Goal: Task Accomplishment & Management: Manage account settings

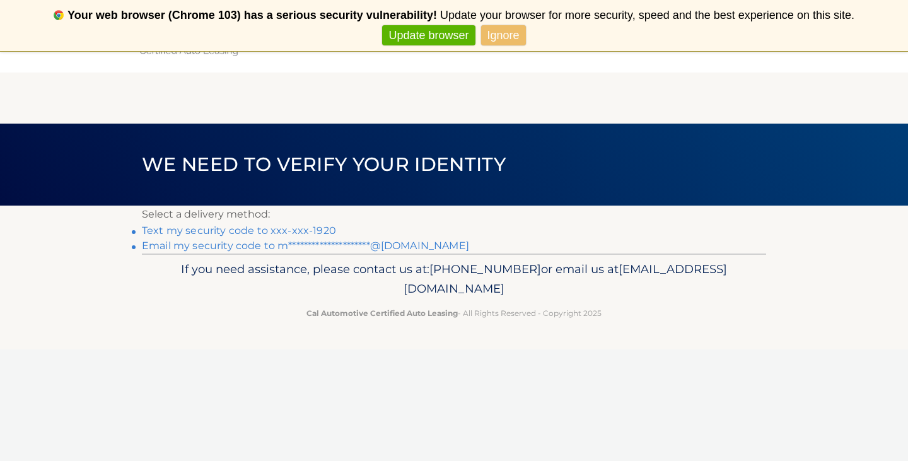
click at [264, 232] on link "Text my security code to xxx-xxx-1920" at bounding box center [239, 231] width 194 height 12
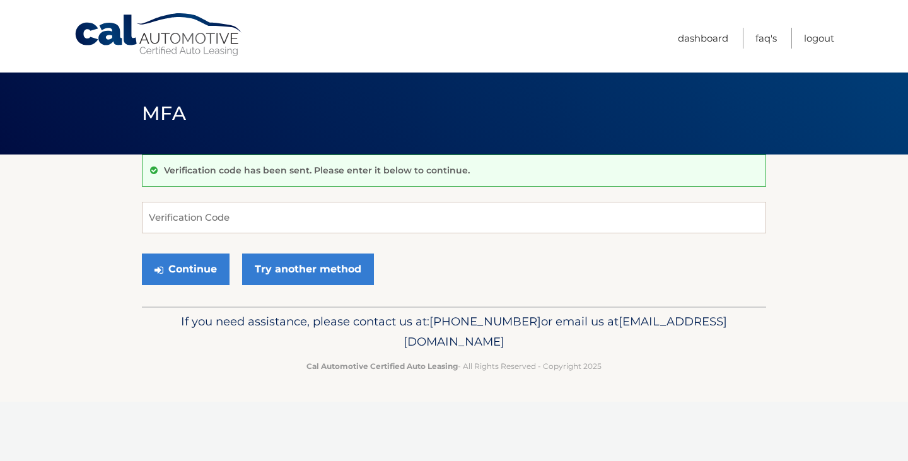
click at [469, 242] on form "Verification Code Continue Try another method" at bounding box center [454, 247] width 624 height 90
click at [428, 213] on input "Verification Code" at bounding box center [454, 218] width 624 height 32
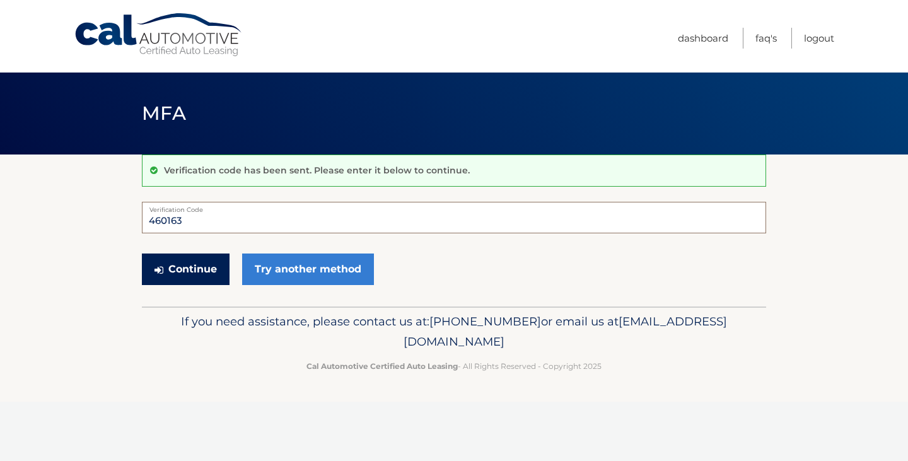
type input "460163"
click at [202, 271] on button "Continue" at bounding box center [186, 270] width 88 height 32
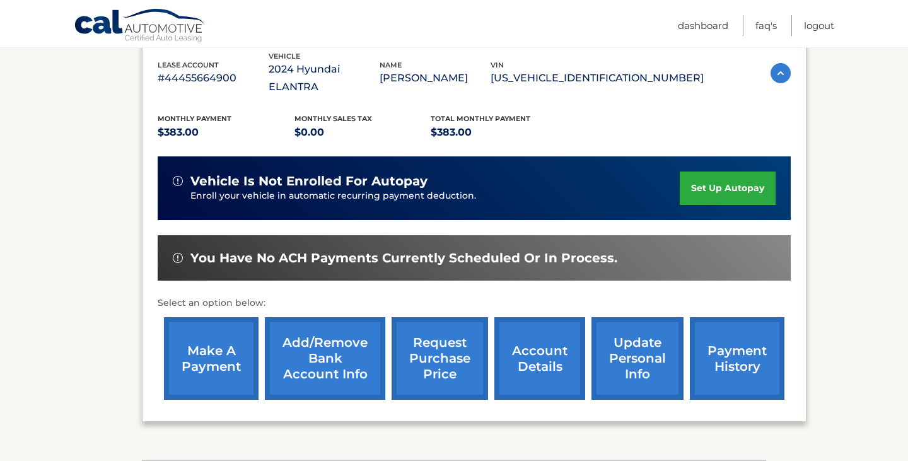
scroll to position [259, 0]
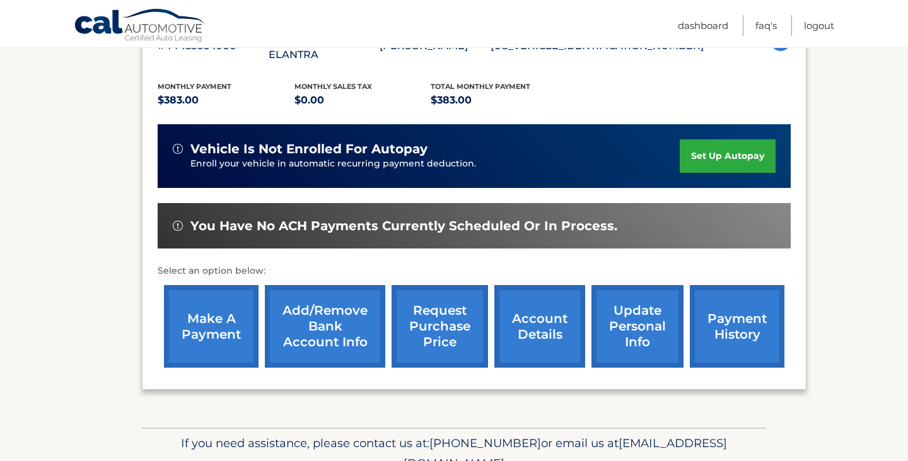
click at [344, 331] on link "Add/Remove bank account info" at bounding box center [325, 326] width 120 height 83
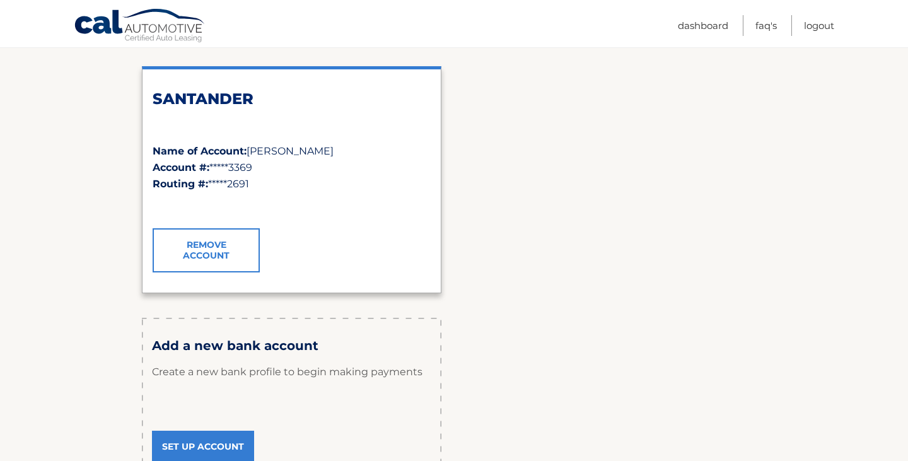
scroll to position [192, 0]
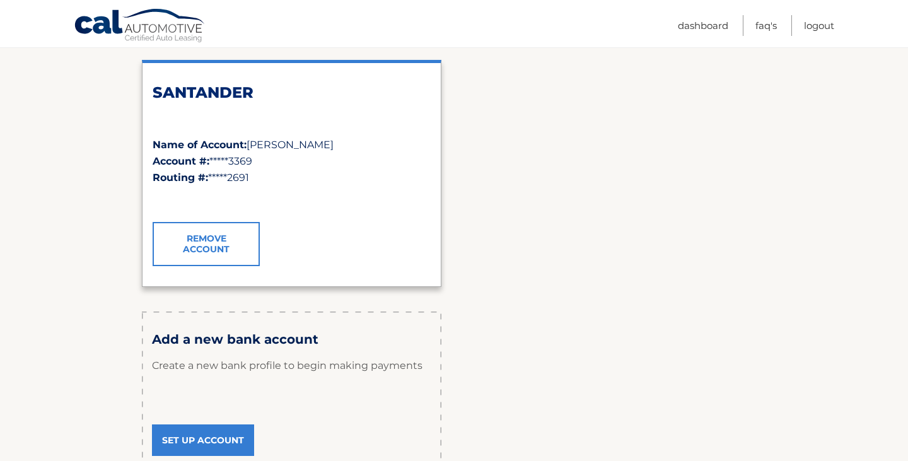
click at [226, 448] on link "Set Up Account" at bounding box center [203, 440] width 102 height 32
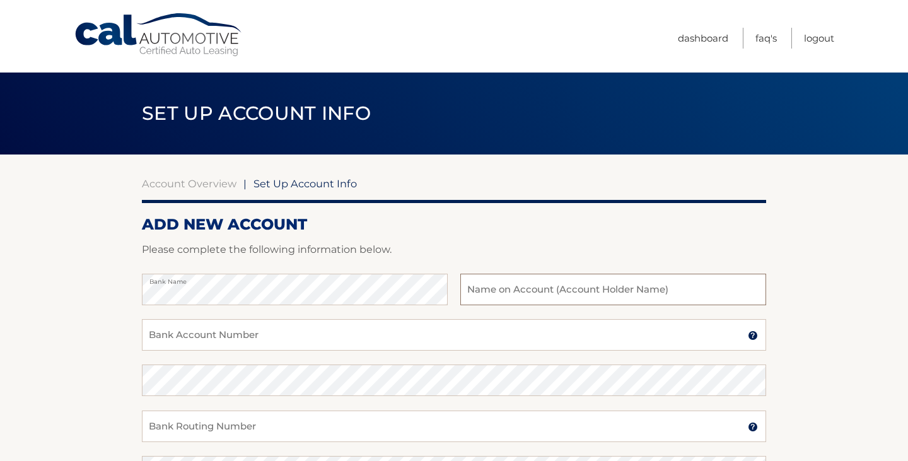
click at [506, 293] on input "text" at bounding box center [613, 290] width 306 height 32
type input "[PERSON_NAME]"
click at [409, 348] on input "Bank Account Number" at bounding box center [454, 335] width 624 height 32
drag, startPoint x: 226, startPoint y: 348, endPoint x: 139, endPoint y: 339, distance: 86.9
click at [139, 339] on section "Account Overview | Set Up Account Info ADD NEW ACCOUNT Please complete the foll…" at bounding box center [454, 395] width 908 height 481
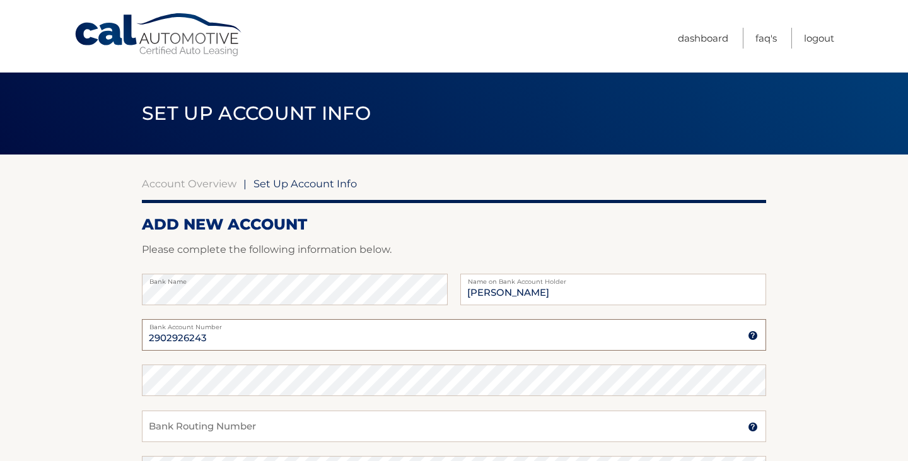
type input "2902926243"
click at [216, 424] on input "Bank Routing Number" at bounding box center [454, 427] width 624 height 32
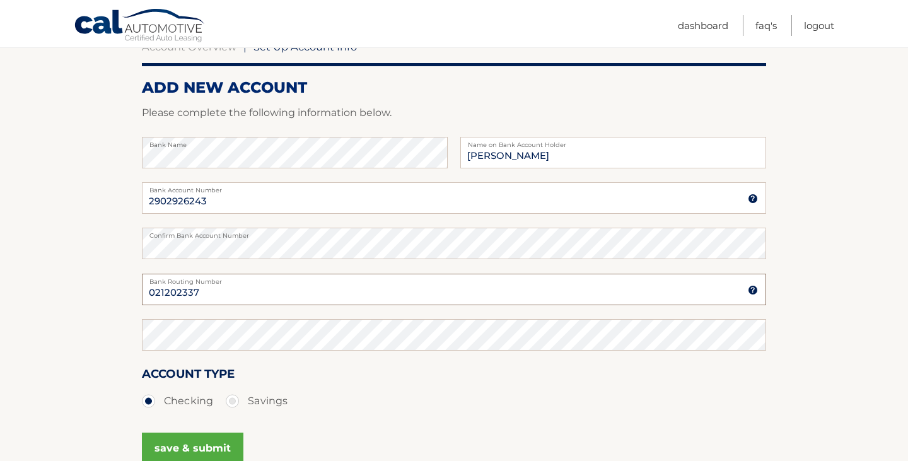
scroll to position [136, 0]
type input "021202337"
drag, startPoint x: 209, startPoint y: 299, endPoint x: 138, endPoint y: 290, distance: 71.2
click at [138, 290] on section "Account Overview | Set Up Account Info ADD NEW ACCOUNT Please complete the foll…" at bounding box center [454, 258] width 908 height 481
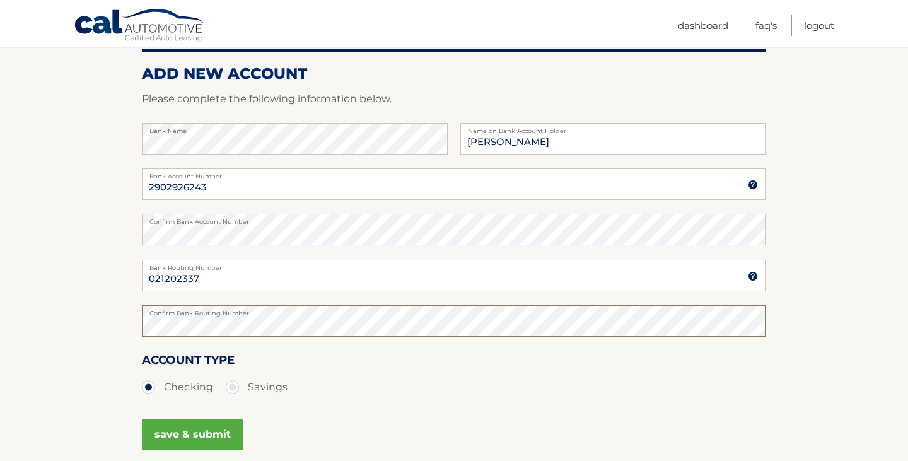
scroll to position [158, 0]
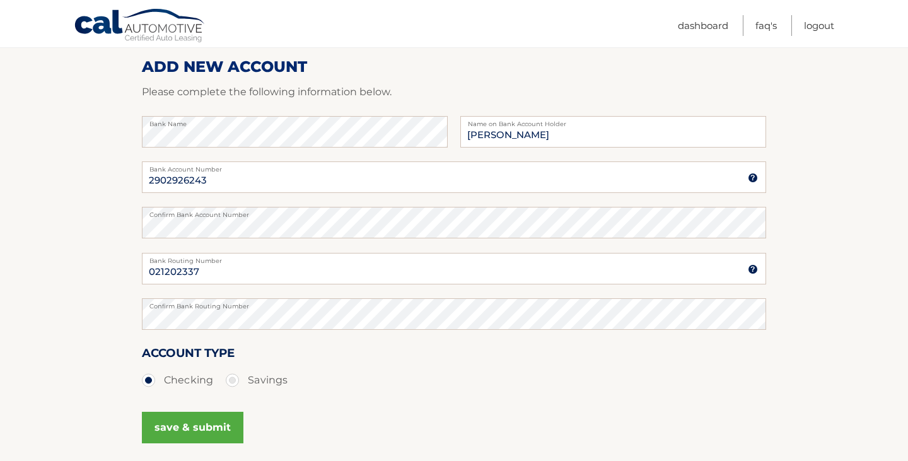
click at [221, 426] on button "save & submit" at bounding box center [193, 428] width 102 height 32
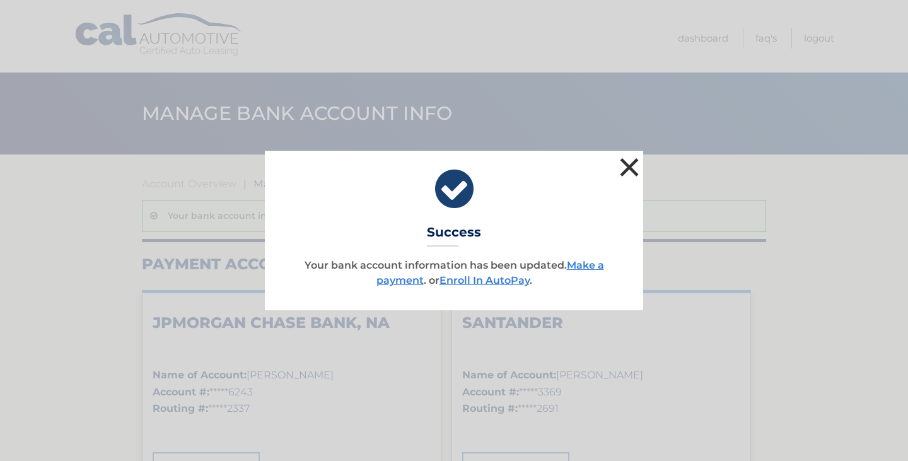
click at [625, 166] on button "×" at bounding box center [629, 167] width 25 height 25
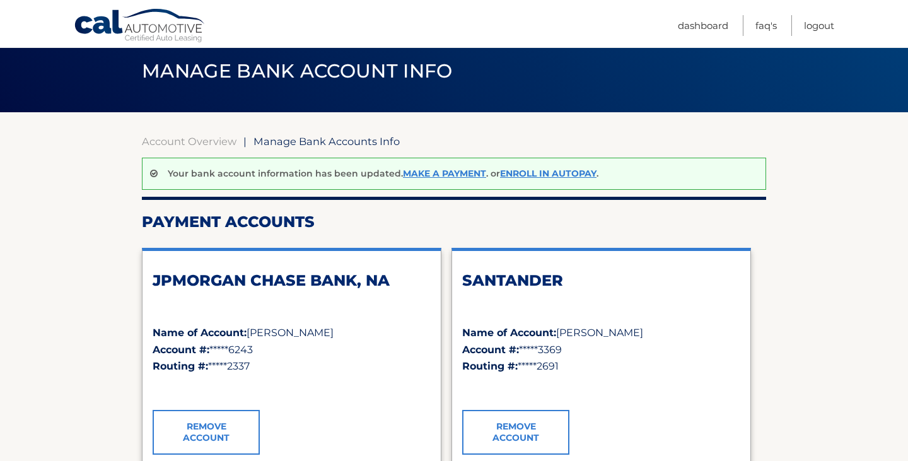
scroll to position [53, 0]
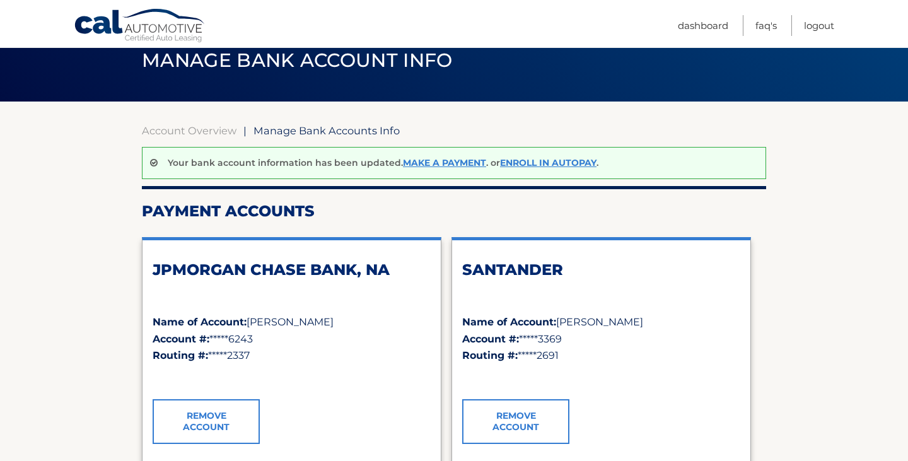
click at [523, 414] on link "Remove Account" at bounding box center [515, 421] width 107 height 44
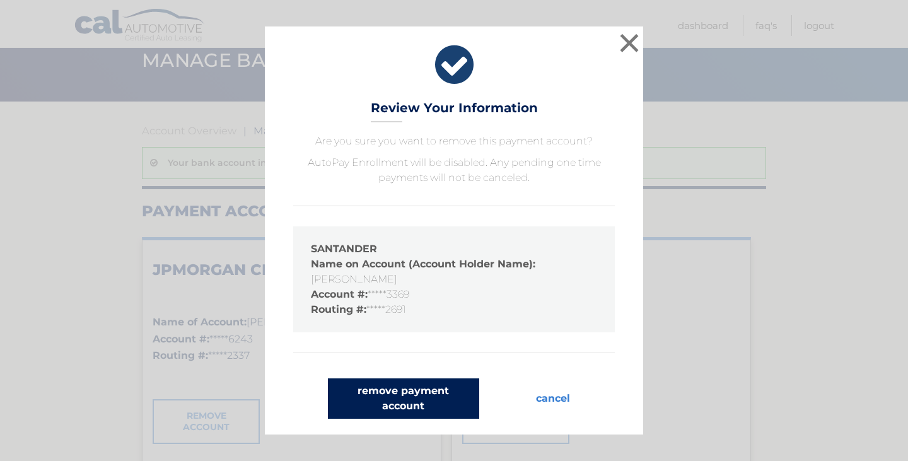
click at [427, 411] on button "remove payment account" at bounding box center [403, 398] width 151 height 40
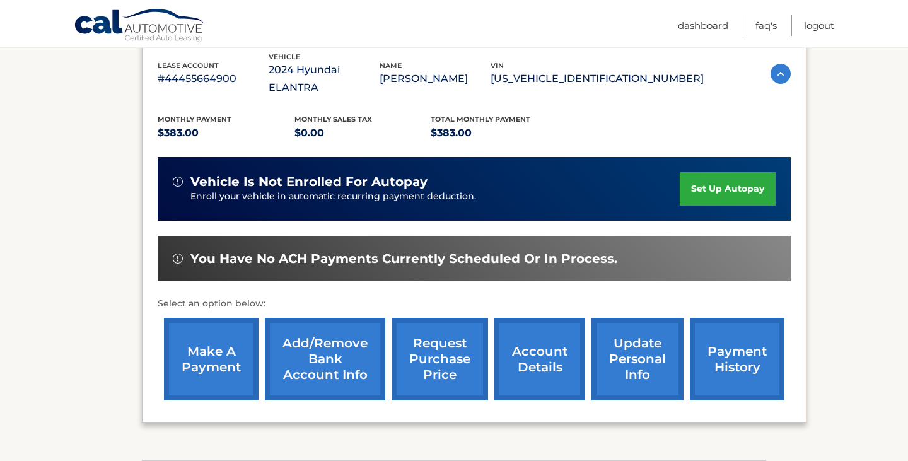
scroll to position [228, 0]
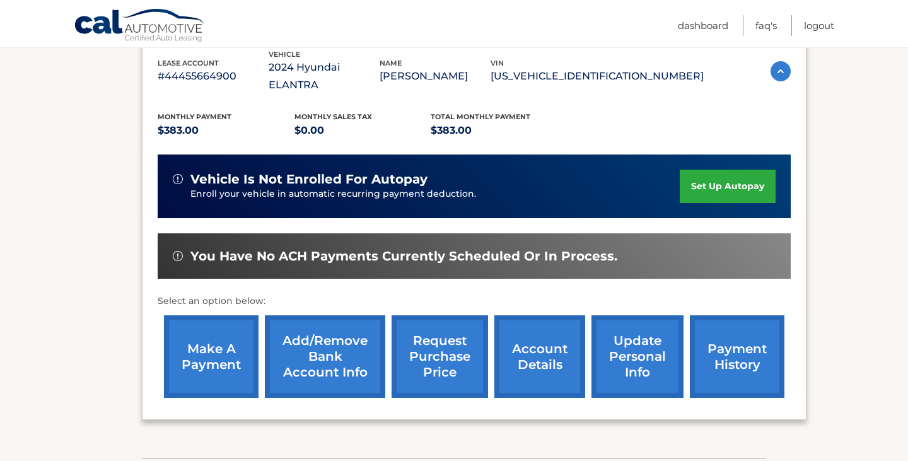
click at [207, 373] on link "make a payment" at bounding box center [211, 356] width 95 height 83
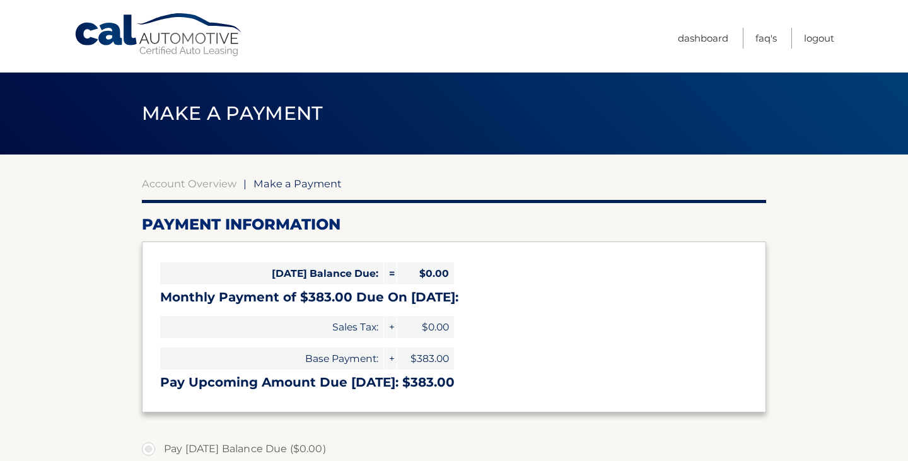
select select "Njc2NDMyNGUtNGU4ZS00ZDZkLThkYzYtZWJjNzZkNTJmMDY5"
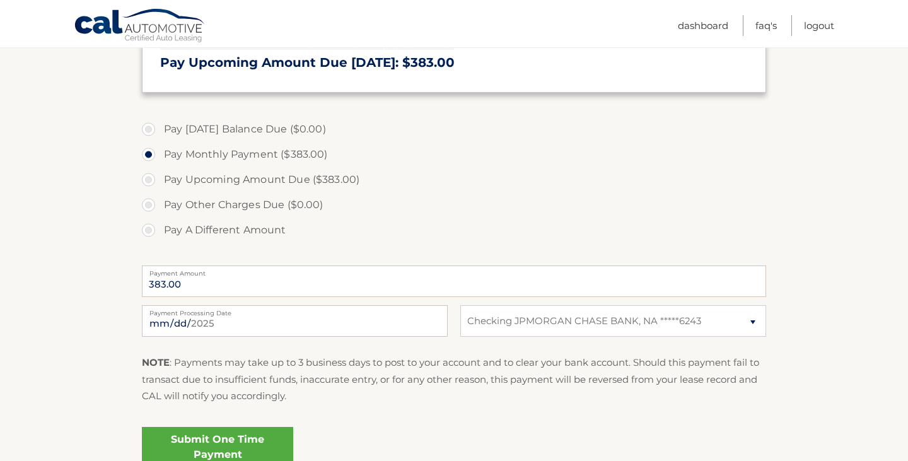
scroll to position [325, 0]
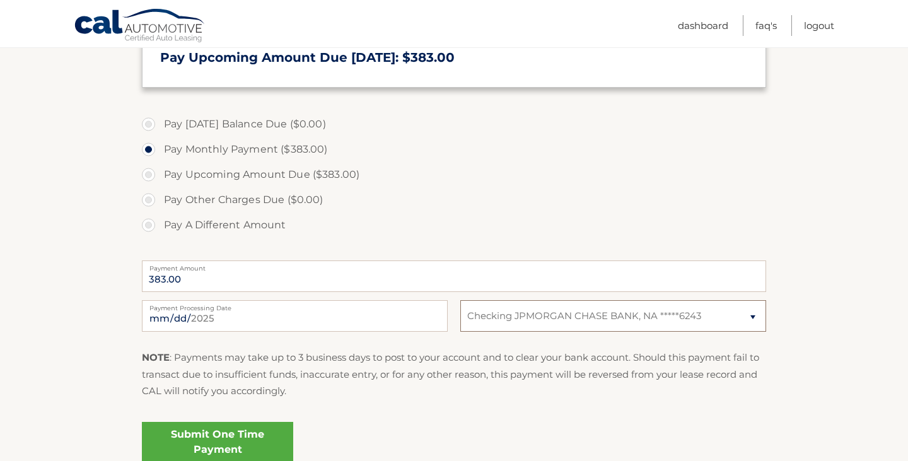
click at [538, 318] on select "Select Bank Account Checking JPMORGAN CHASE BANK, NA *****6243" at bounding box center [613, 316] width 306 height 32
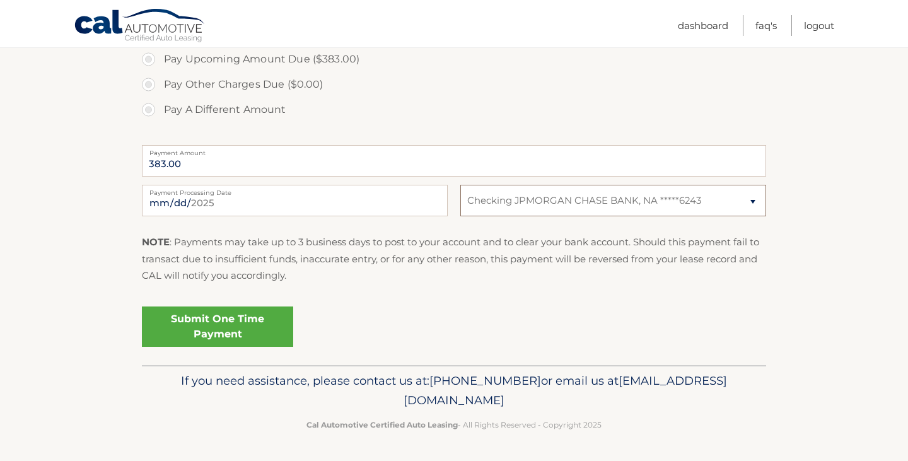
scroll to position [0, 0]
